Goal: Transaction & Acquisition: Purchase product/service

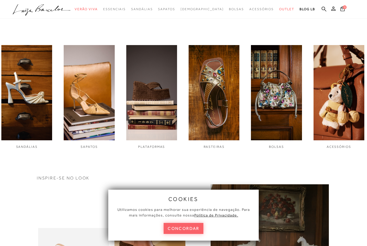
scroll to position [165, 0]
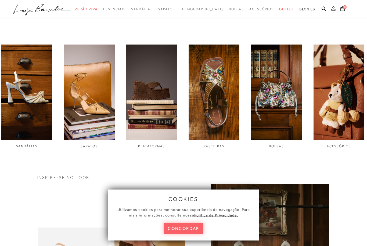
click at [188, 234] on button "concordar" at bounding box center [183, 228] width 40 height 11
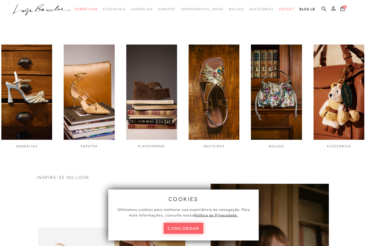
scroll to position [165, 0]
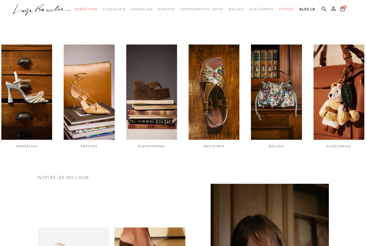
click at [158, 119] on img "3 / 6" at bounding box center [151, 92] width 51 height 95
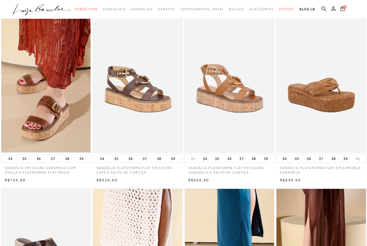
scroll to position [21, 0]
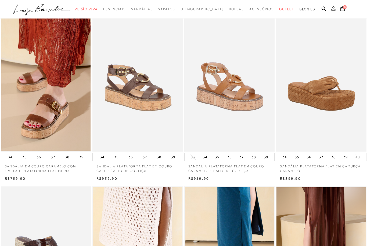
click at [345, 97] on img at bounding box center [321, 85] width 90 height 136
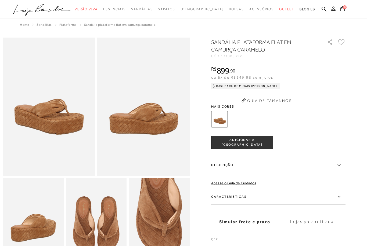
scroll to position [20, 0]
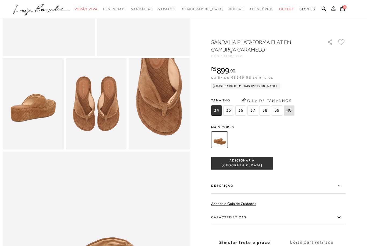
click at [246, 162] on span "ADICIONAR À [GEOGRAPHIC_DATA]" at bounding box center [241, 162] width 61 height 9
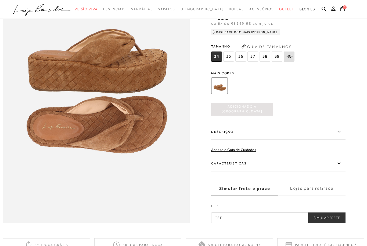
scroll to position [328, 0]
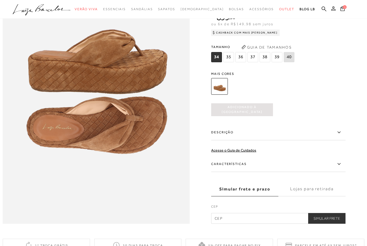
click at [345, 11] on button "1" at bounding box center [342, 9] width 8 height 7
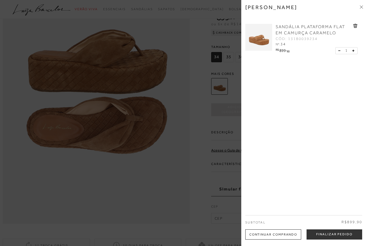
click at [332, 235] on button "Finalizar Pedido" at bounding box center [334, 234] width 56 height 10
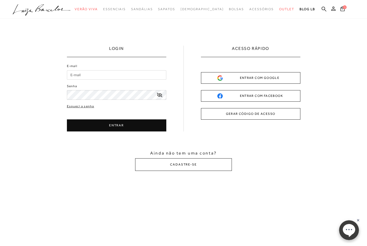
click at [115, 79] on input "E-mail" at bounding box center [116, 74] width 99 height 9
click at [274, 79] on div "ENTRAR COM GOOGLE" at bounding box center [250, 78] width 67 height 6
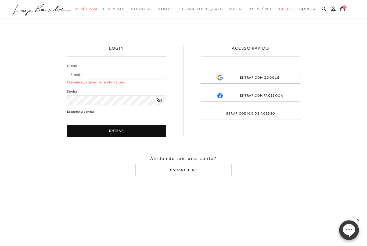
click at [272, 75] on div "ENTRAR COM GOOGLE" at bounding box center [250, 78] width 67 height 6
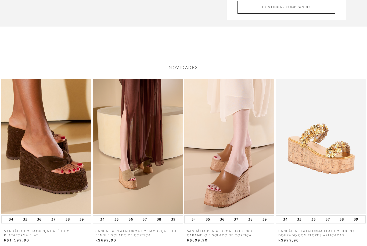
scroll to position [113, 0]
click at [72, 185] on img at bounding box center [46, 146] width 90 height 135
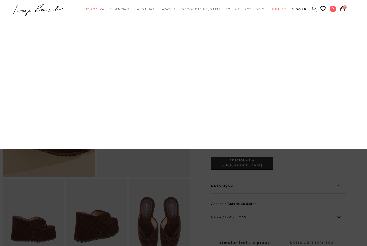
click at [0, 0] on link "Plataforma" at bounding box center [0, 0] width 0 height 0
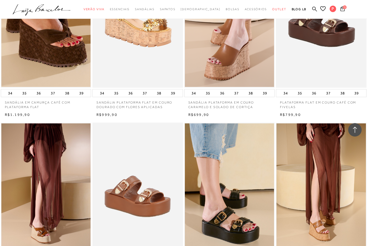
scroll to position [426, 0]
click at [74, 67] on img at bounding box center [46, 20] width 90 height 136
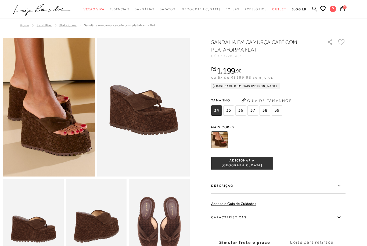
click at [216, 110] on span "34" at bounding box center [216, 110] width 11 height 10
click at [246, 162] on span "ADICIONAR À [GEOGRAPHIC_DATA]" at bounding box center [241, 162] width 61 height 9
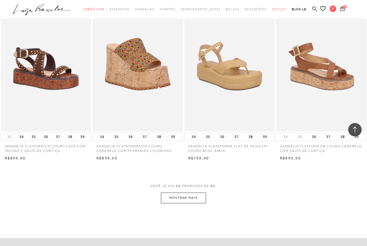
click at [195, 198] on button "MOSTRAR MAIS" at bounding box center [183, 198] width 45 height 10
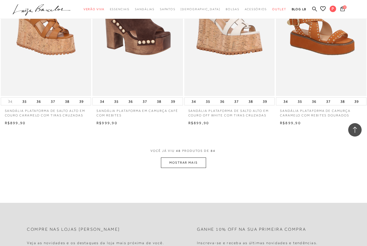
scroll to position [1961, 0]
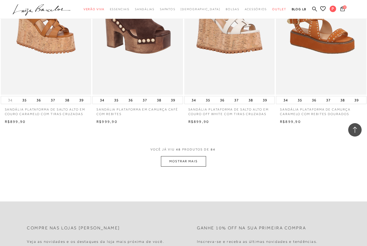
click at [188, 156] on button "MOSTRAR MAIS" at bounding box center [183, 161] width 45 height 10
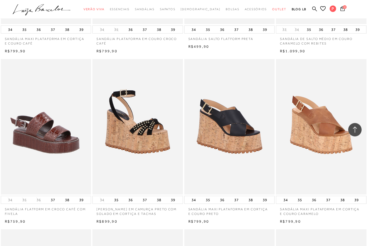
scroll to position [2203, 0]
